Goal: Task Accomplishment & Management: Manage account settings

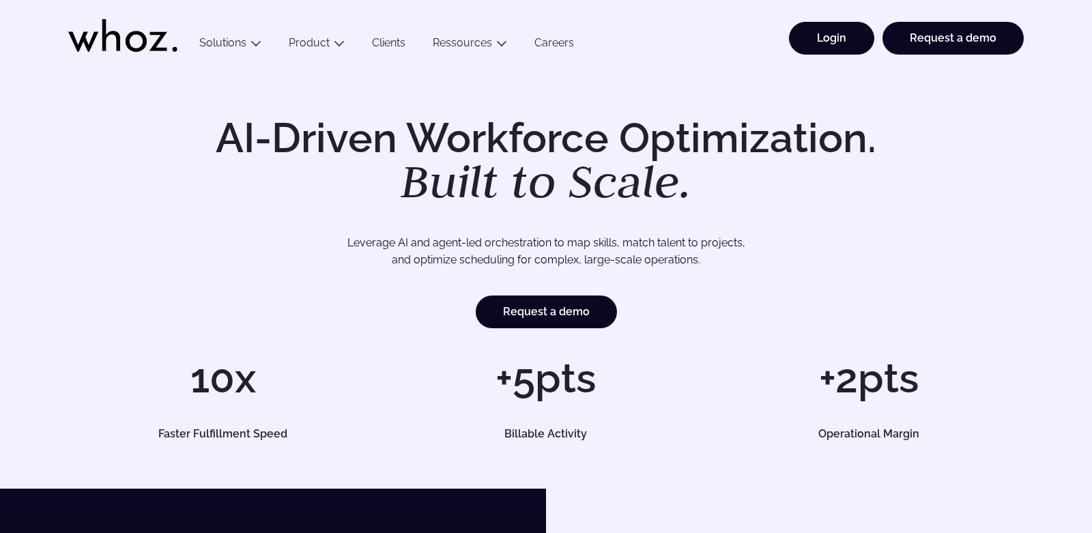
click at [821, 46] on link "Login" at bounding box center [831, 38] width 85 height 33
click at [839, 43] on link "Login" at bounding box center [831, 38] width 85 height 33
